Goal: Entertainment & Leisure: Consume media (video, audio)

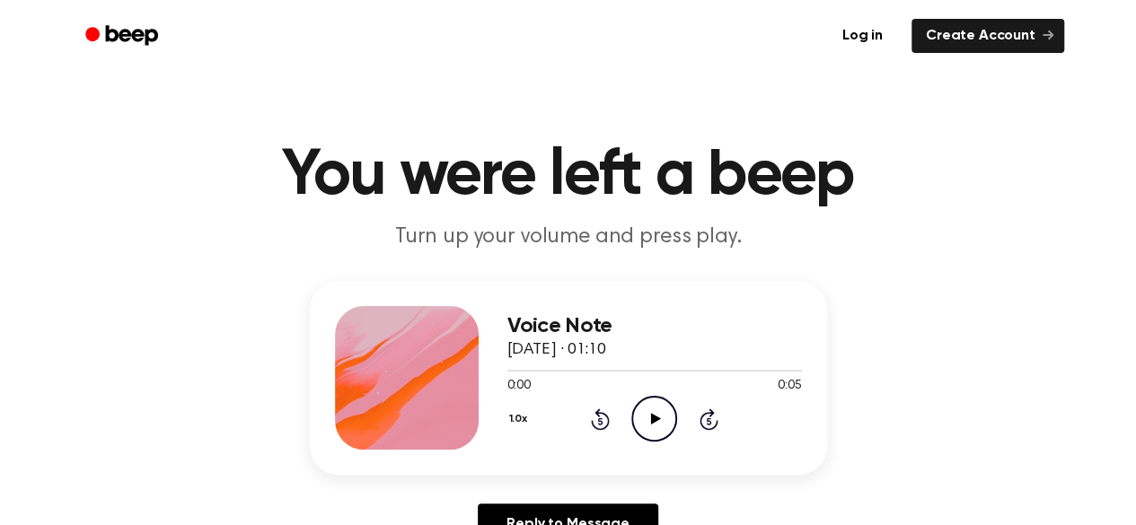
click at [654, 409] on icon "Play Audio" at bounding box center [654, 419] width 46 height 46
click at [655, 409] on icon "Play Audio" at bounding box center [654, 419] width 46 height 46
click at [672, 415] on icon "Play Audio" at bounding box center [654, 419] width 46 height 46
click at [663, 414] on icon "Play Audio" at bounding box center [654, 419] width 46 height 46
click at [662, 421] on icon "Play Audio" at bounding box center [654, 419] width 46 height 46
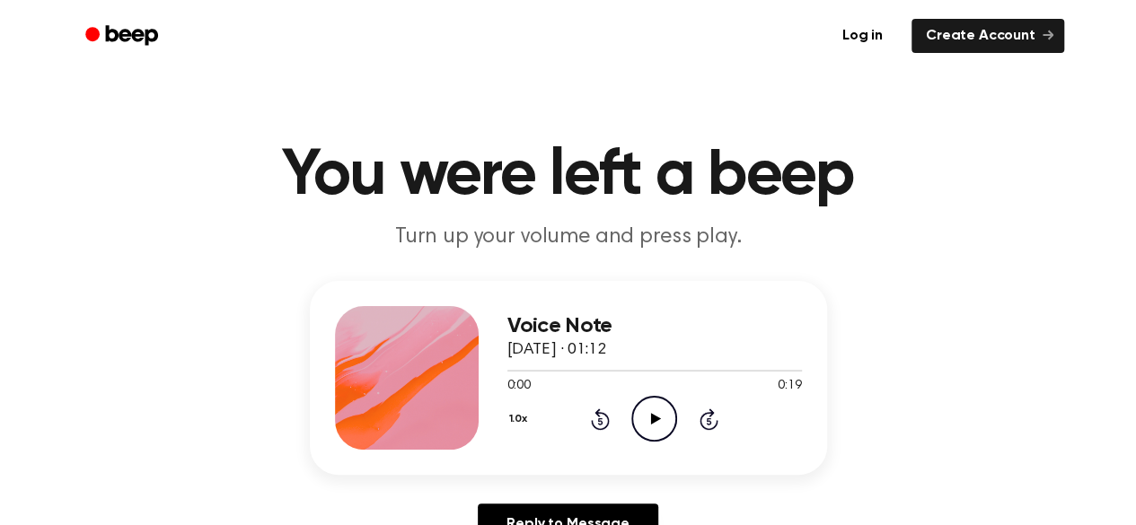
click at [662, 408] on icon "Play Audio" at bounding box center [654, 419] width 46 height 46
click at [655, 424] on icon "Play Audio" at bounding box center [654, 419] width 46 height 46
click at [661, 425] on icon "Play Audio" at bounding box center [654, 419] width 46 height 46
click at [657, 421] on icon "Play Audio" at bounding box center [654, 419] width 46 height 46
click at [645, 421] on icon "Play Audio" at bounding box center [654, 419] width 46 height 46
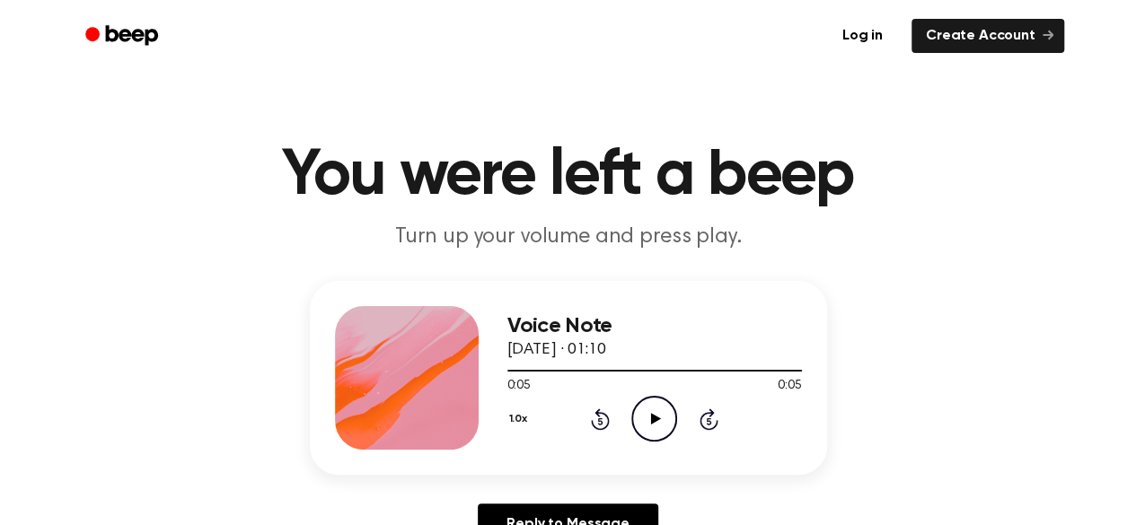
click at [647, 411] on icon "Play Audio" at bounding box center [654, 419] width 46 height 46
click at [666, 400] on circle at bounding box center [654, 419] width 44 height 44
